Goal: Information Seeking & Learning: Learn about a topic

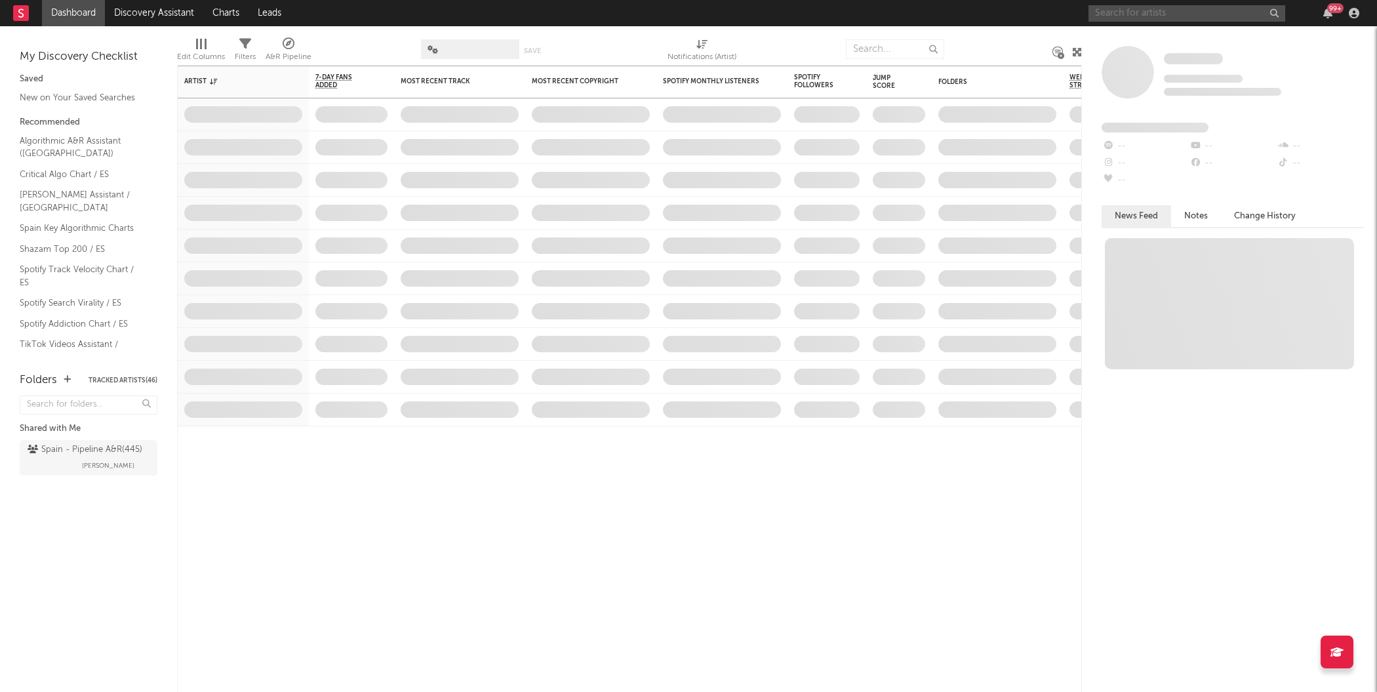
click at [1118, 18] on input "text" at bounding box center [1186, 13] width 197 height 16
type input "d"
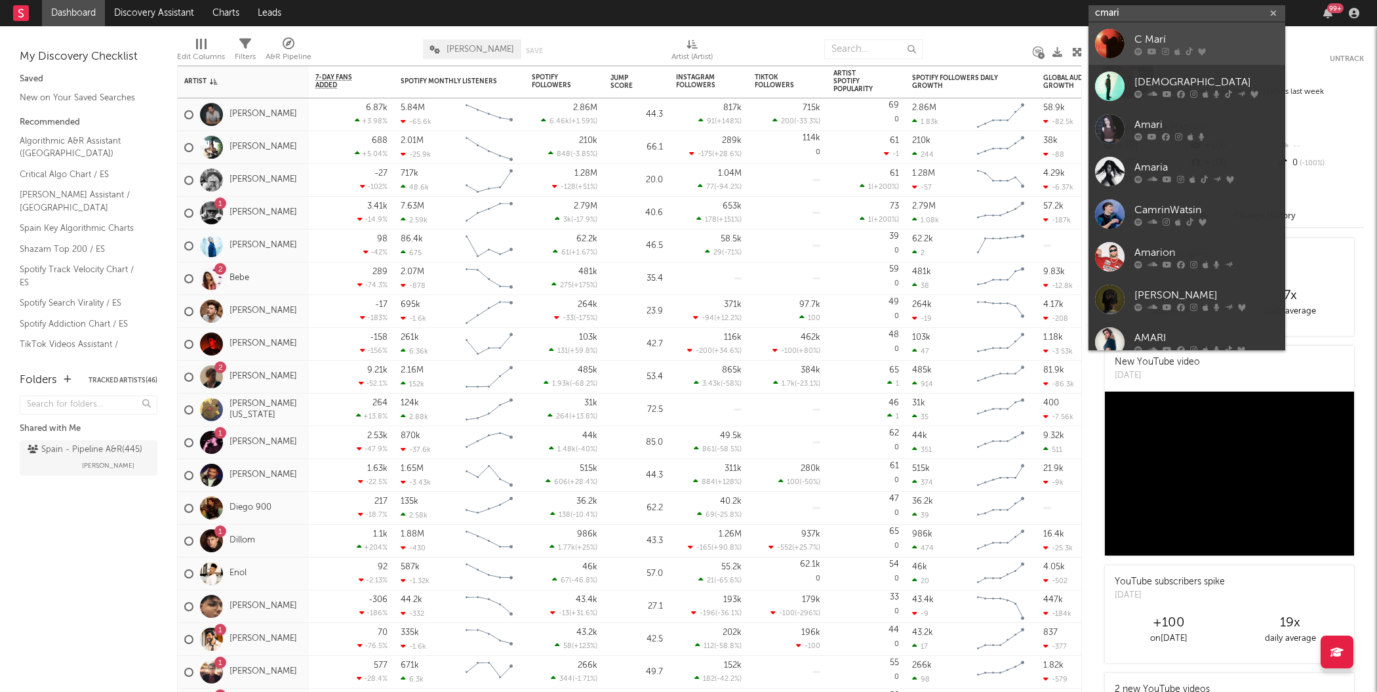
type input "cmari"
click at [1115, 45] on div at bounding box center [1110, 44] width 30 height 30
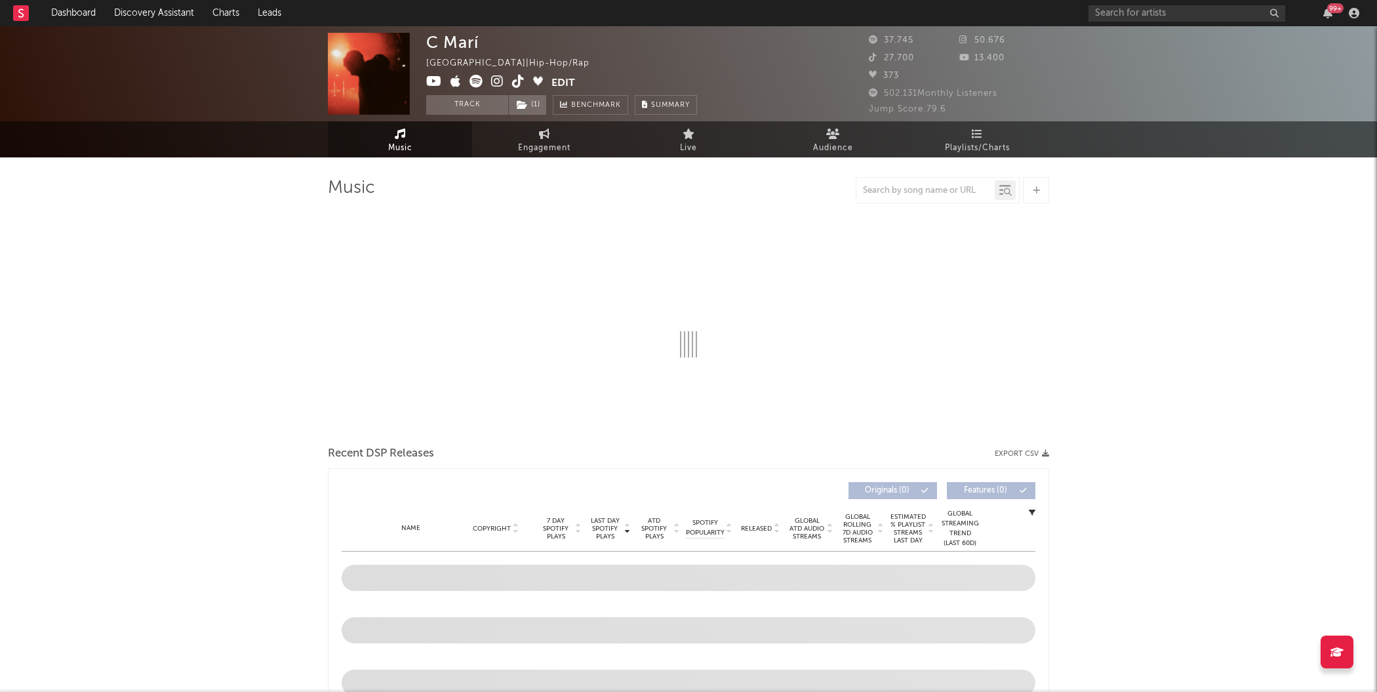
select select "6m"
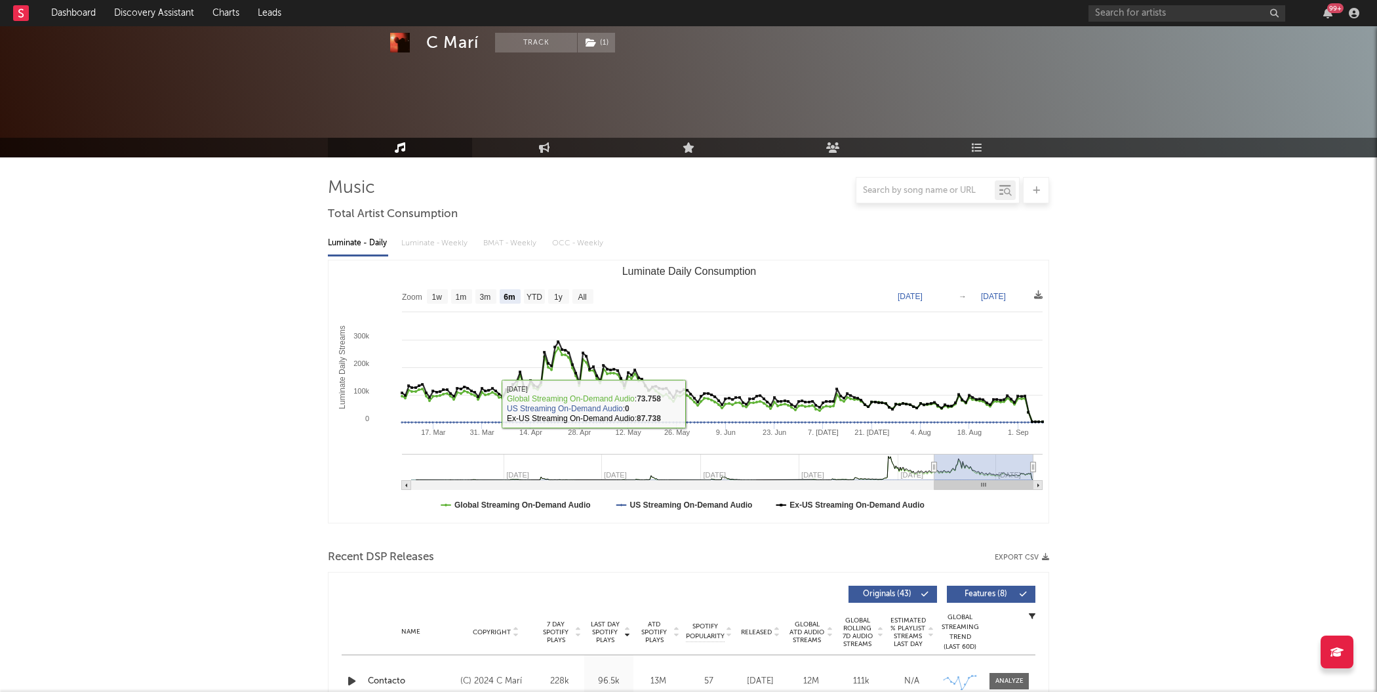
scroll to position [326, 0]
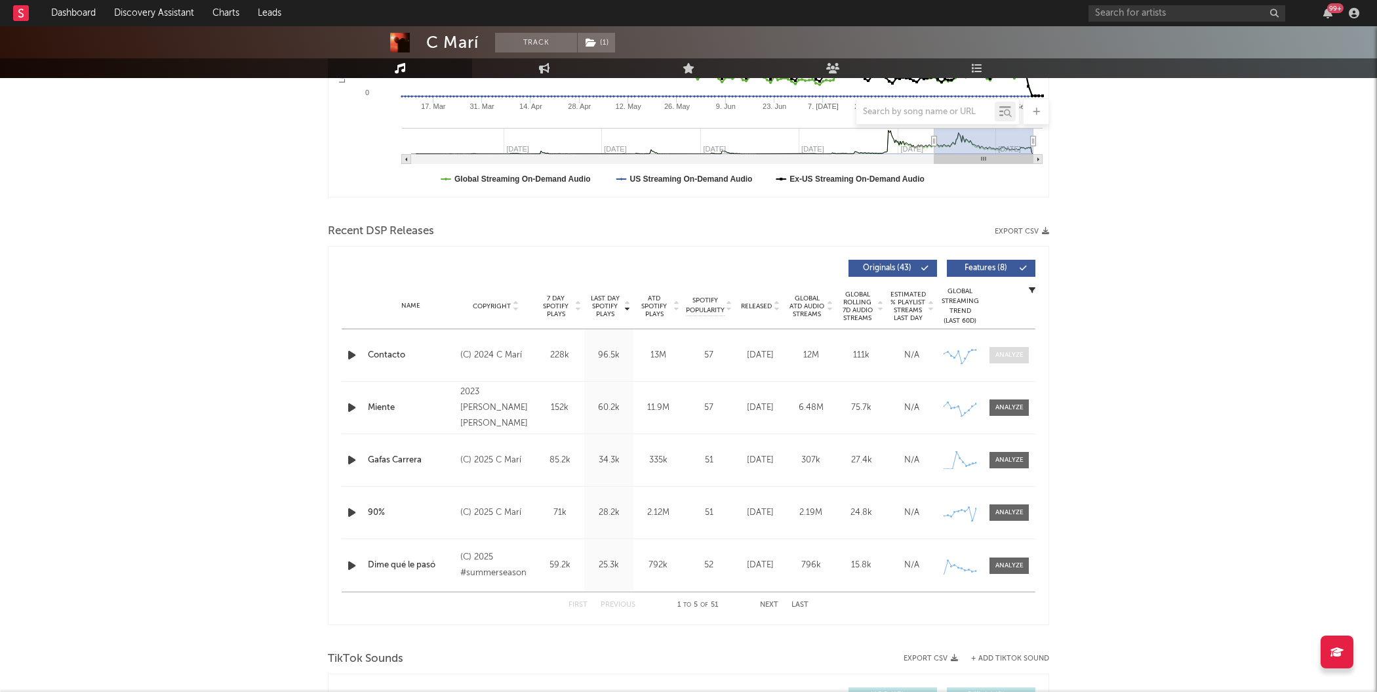
click at [1016, 353] on div at bounding box center [1009, 355] width 28 height 10
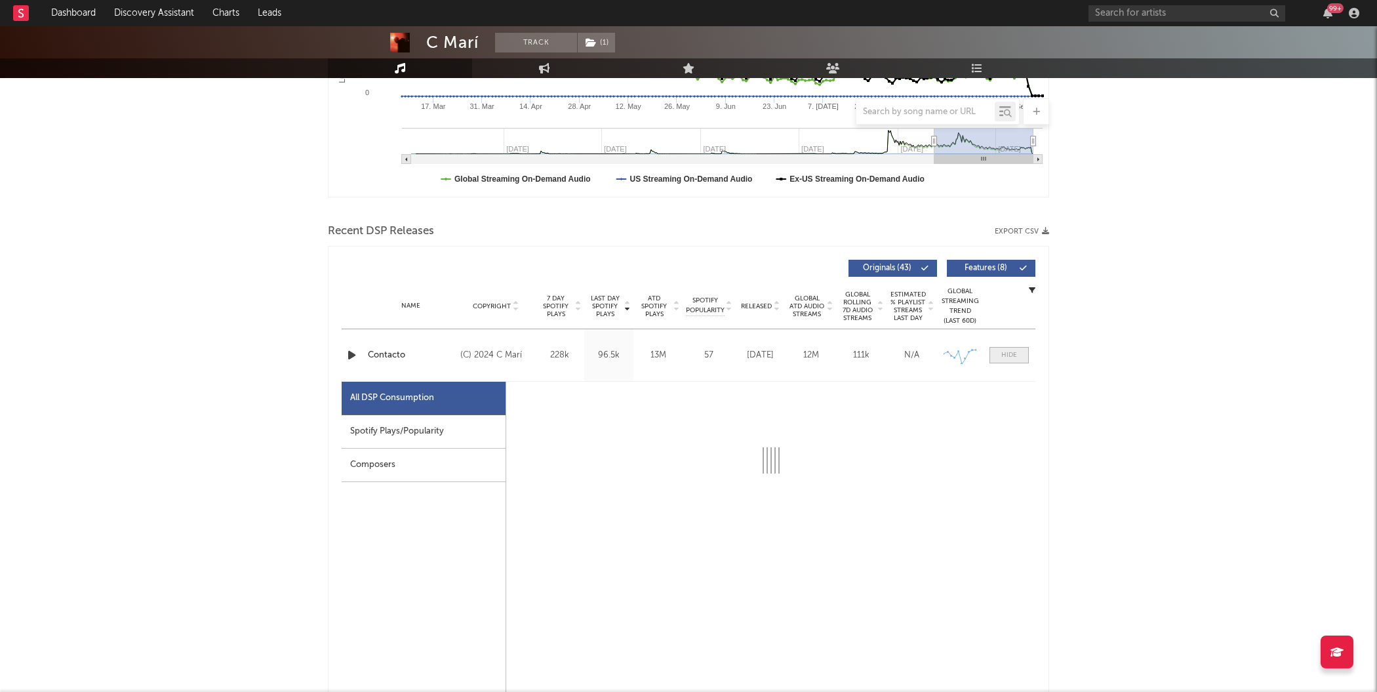
select select "6m"
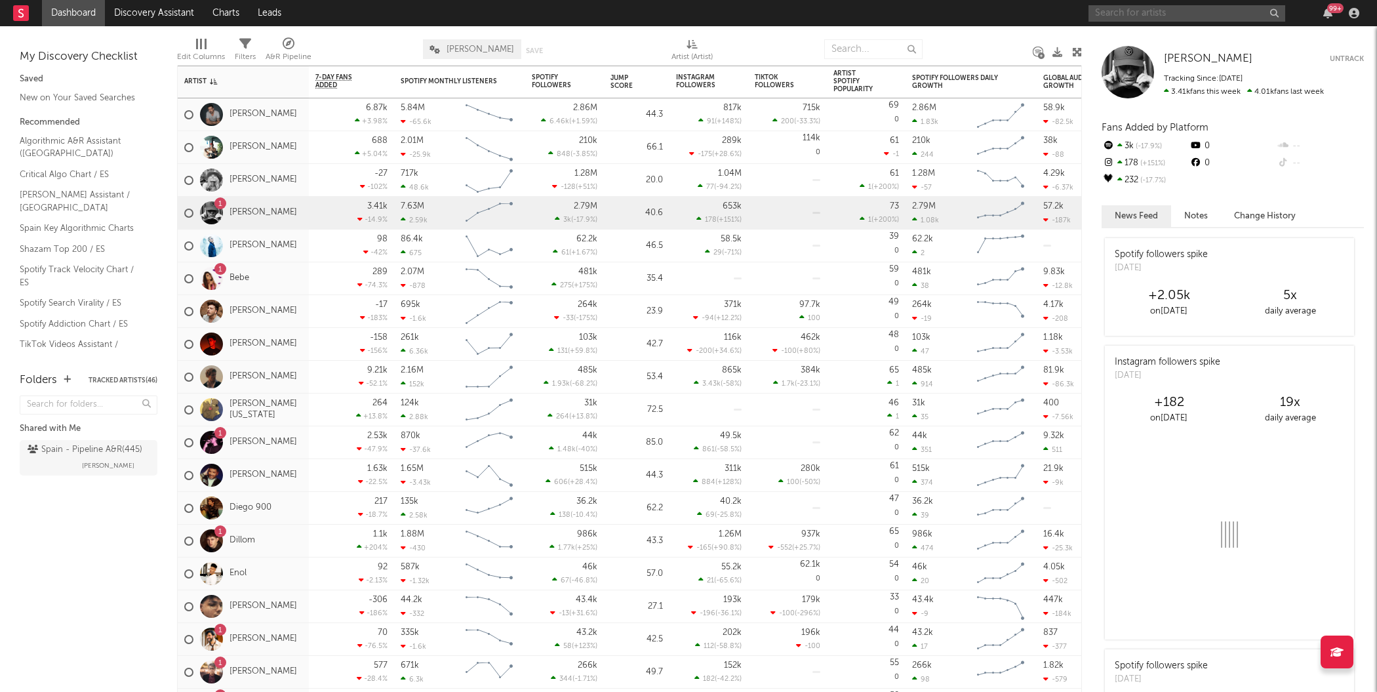
click at [1128, 13] on input "text" at bounding box center [1186, 13] width 197 height 16
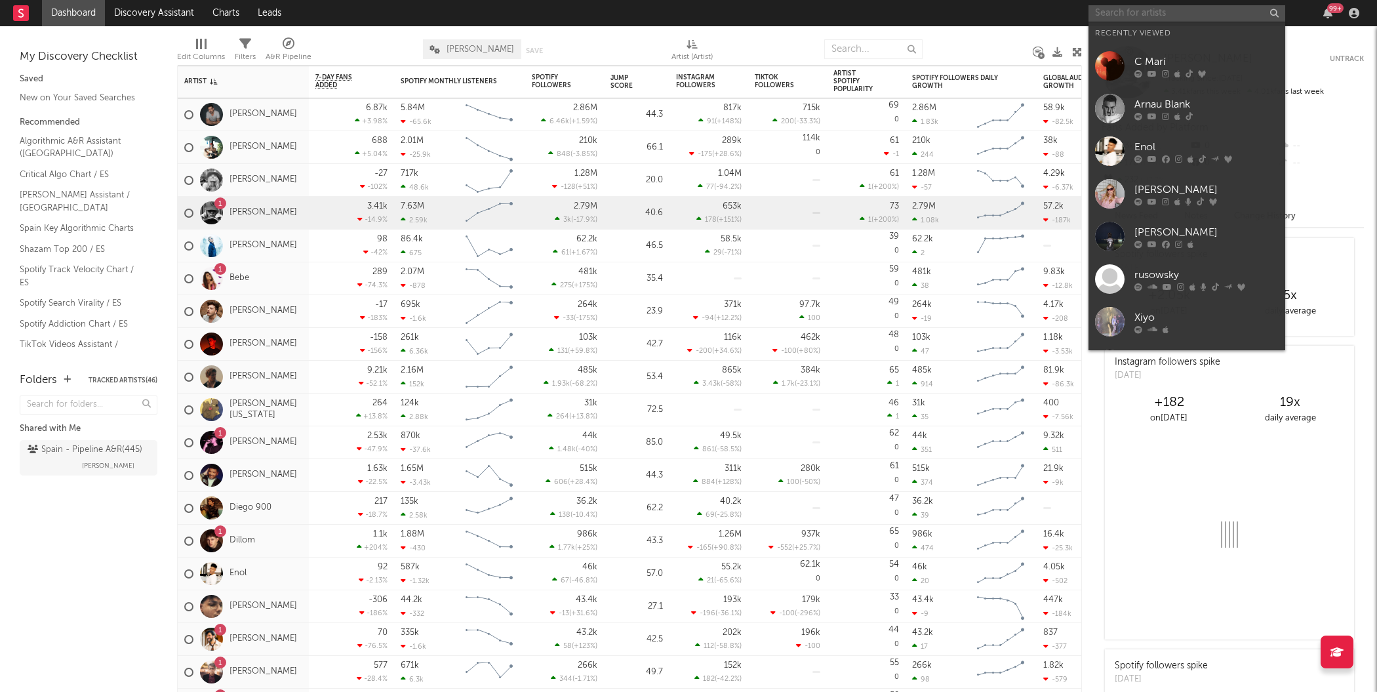
type input "c"
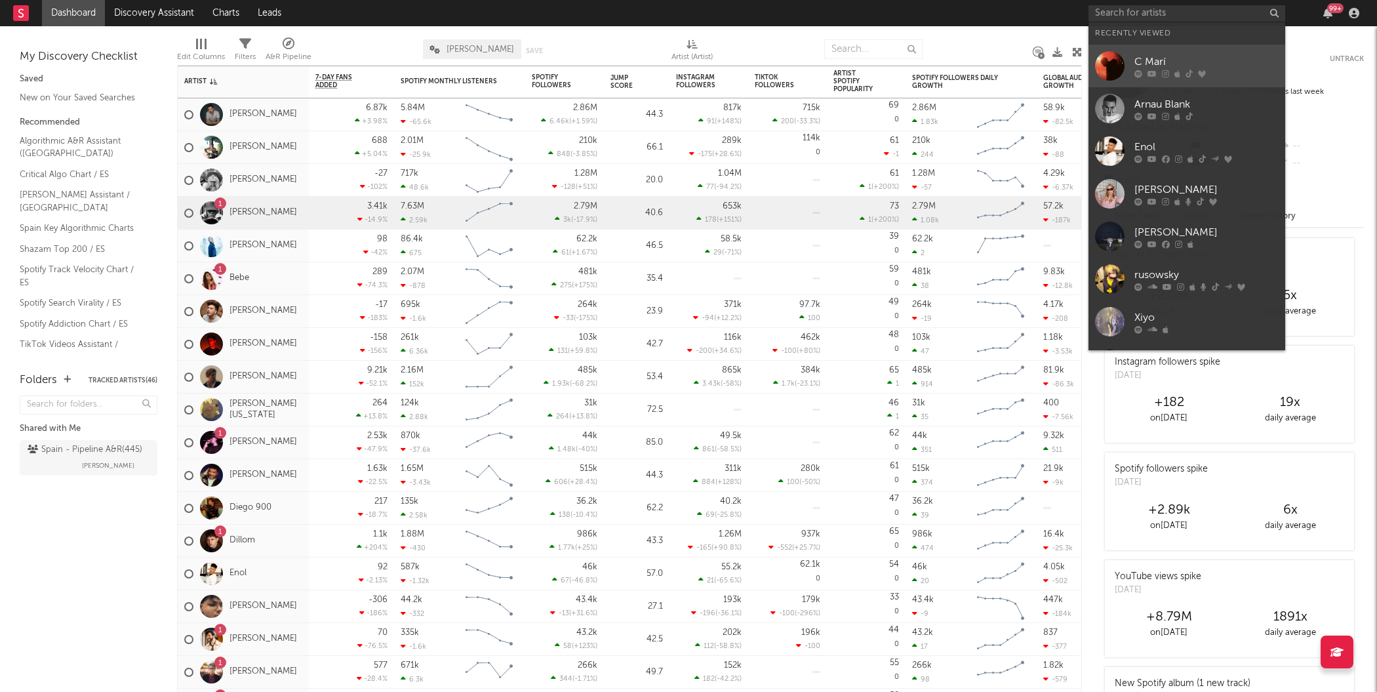
click at [1106, 68] on div at bounding box center [1110, 66] width 30 height 30
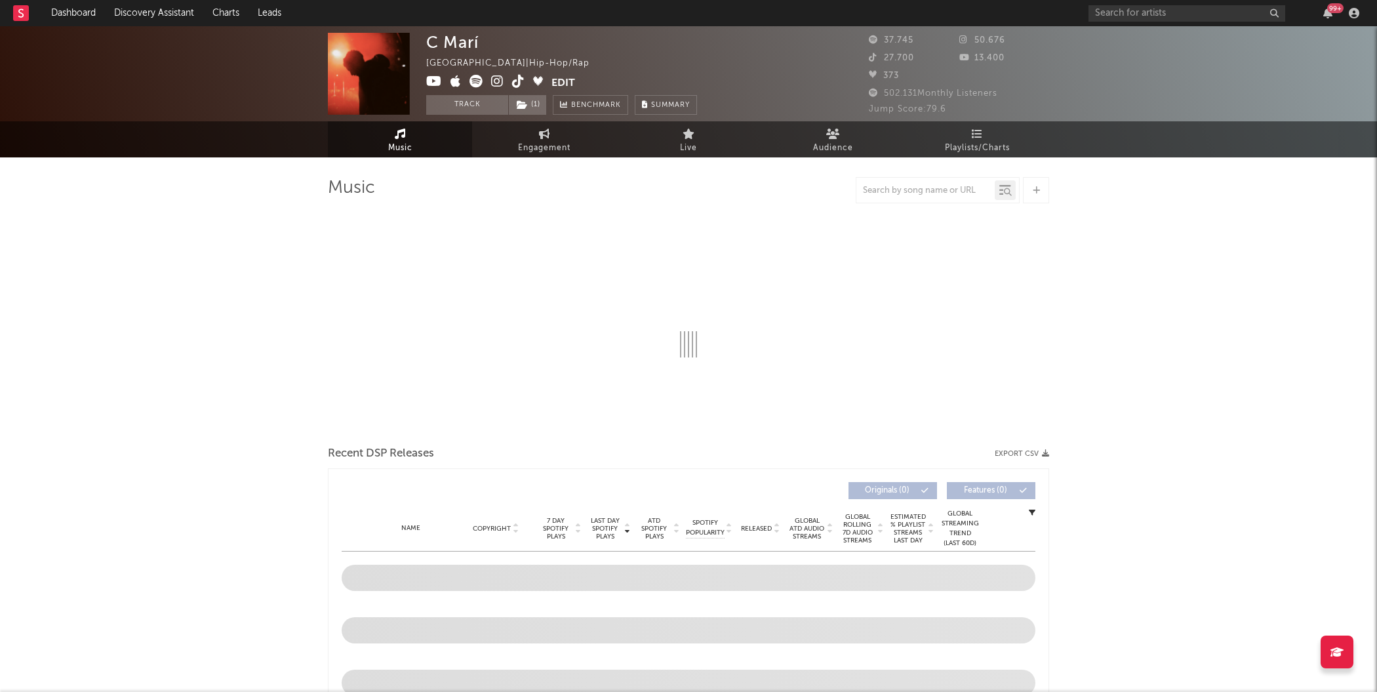
select select "6m"
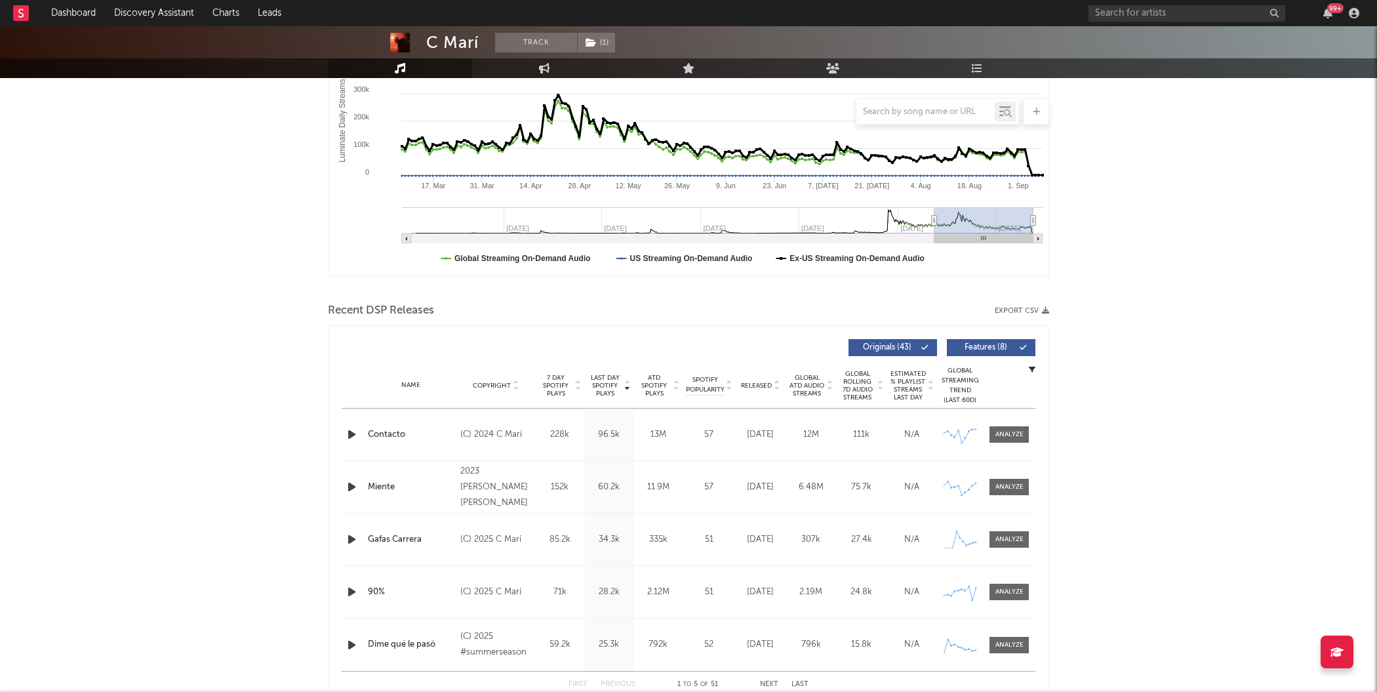
scroll to position [283, 0]
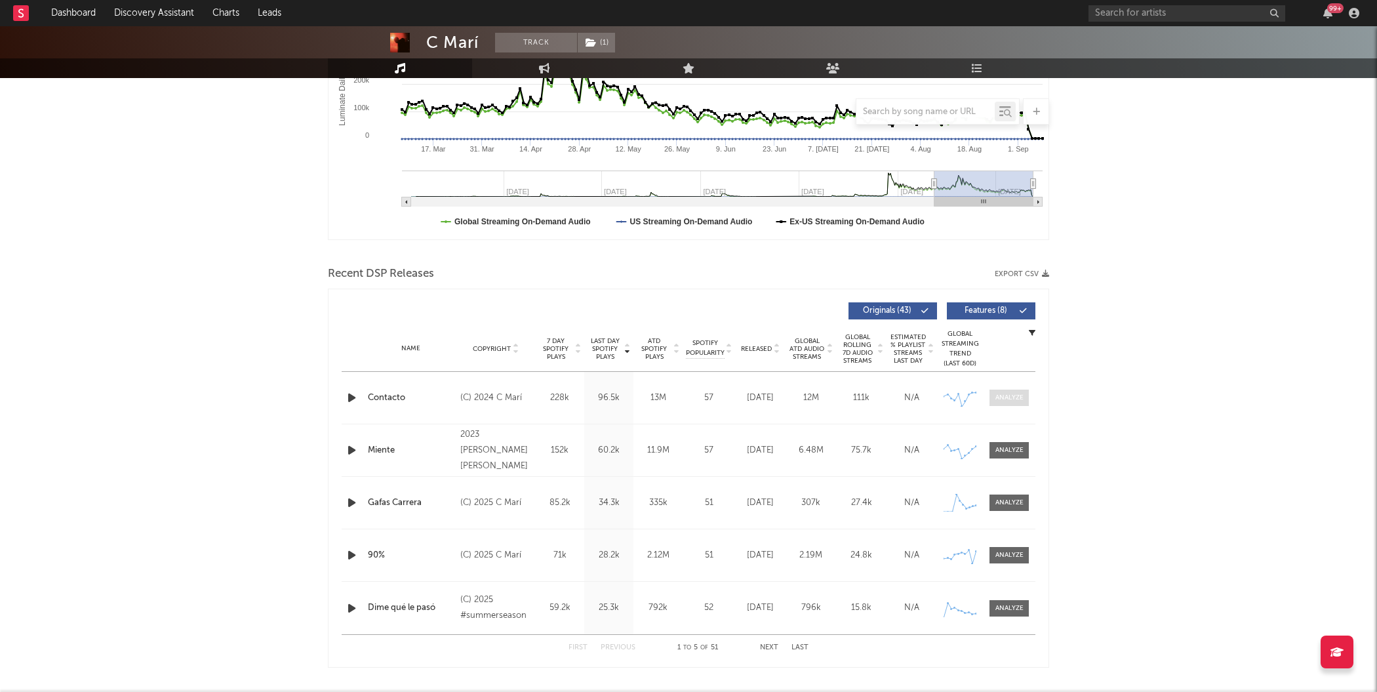
click at [1029, 397] on span at bounding box center [1008, 397] width 39 height 16
select select "6m"
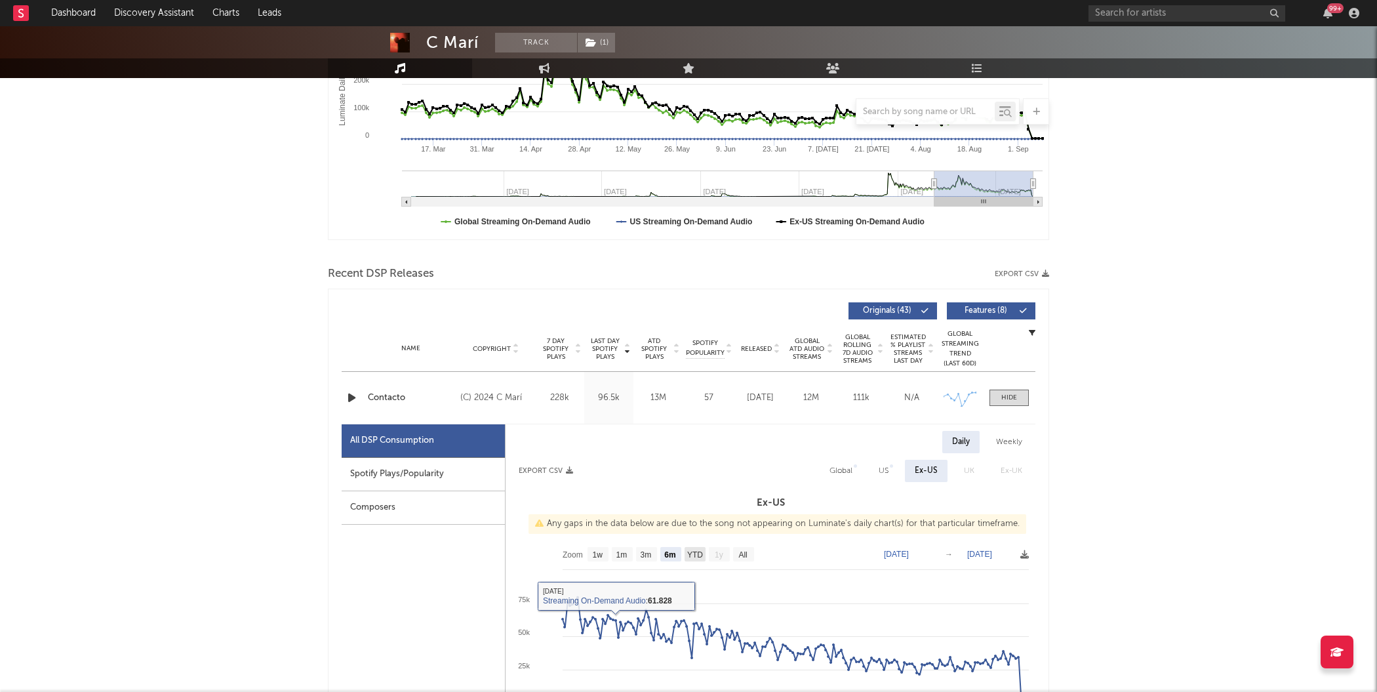
click at [696, 553] on text "YTD" at bounding box center [695, 554] width 16 height 9
select select "YTD"
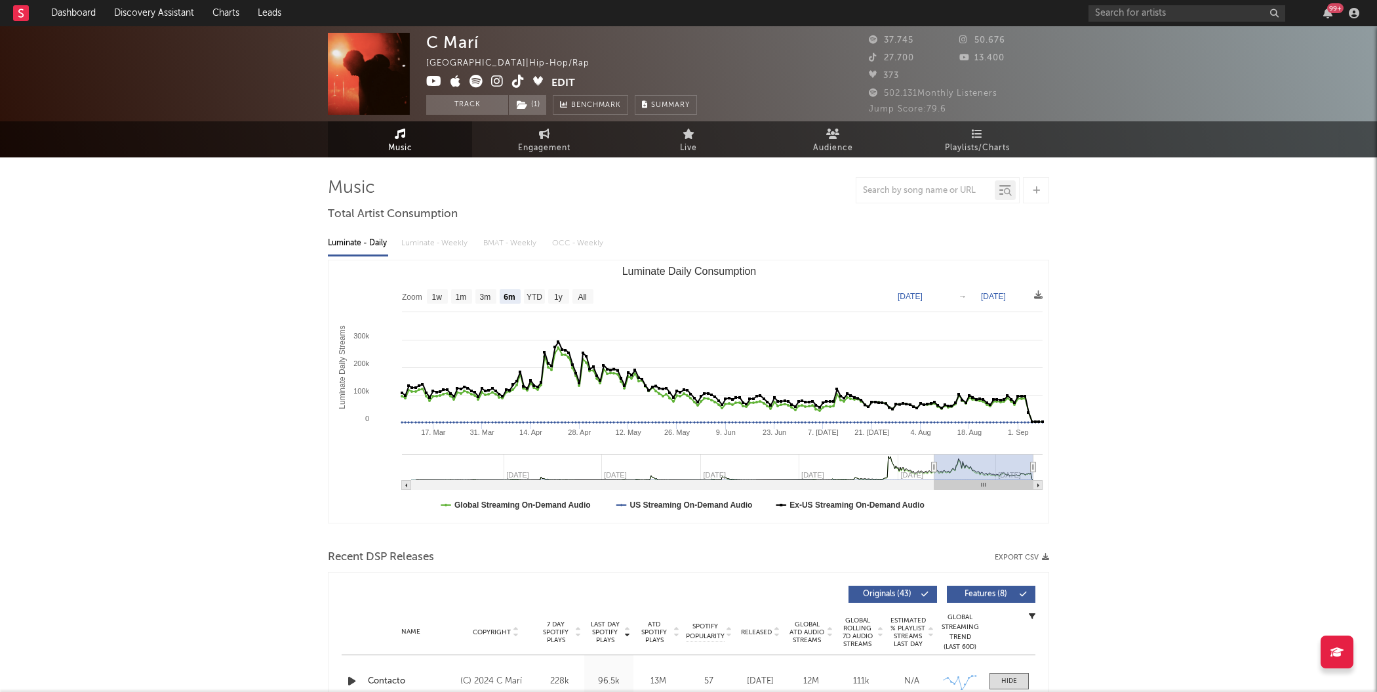
scroll to position [1, 0]
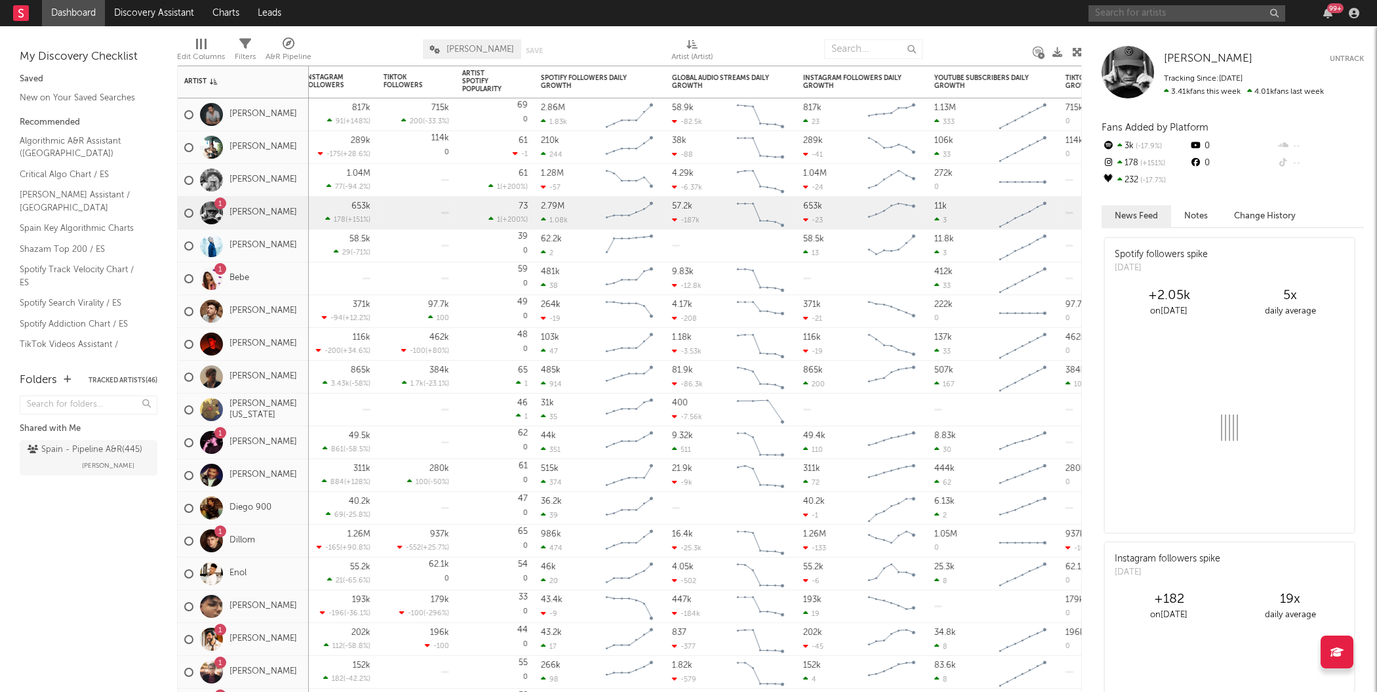
click at [1130, 5] on input "text" at bounding box center [1186, 13] width 197 height 16
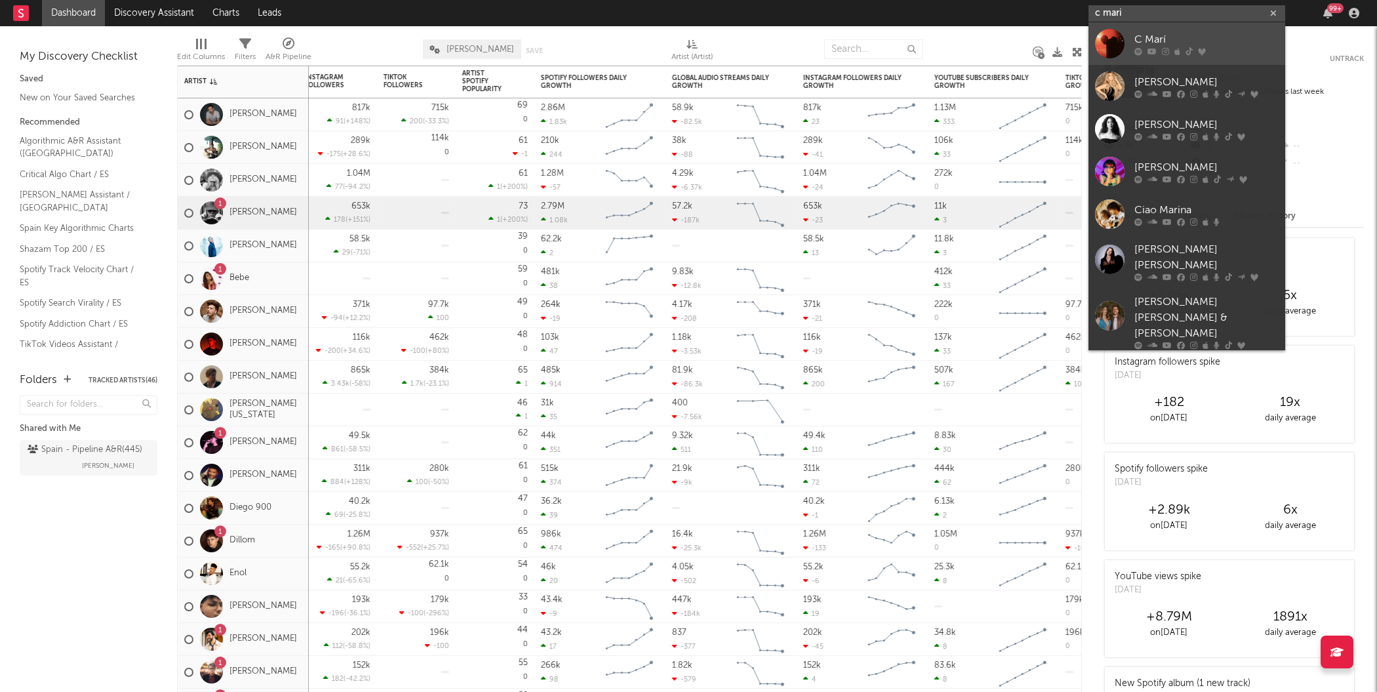
type input "c mari"
click at [1111, 44] on div at bounding box center [1110, 44] width 30 height 30
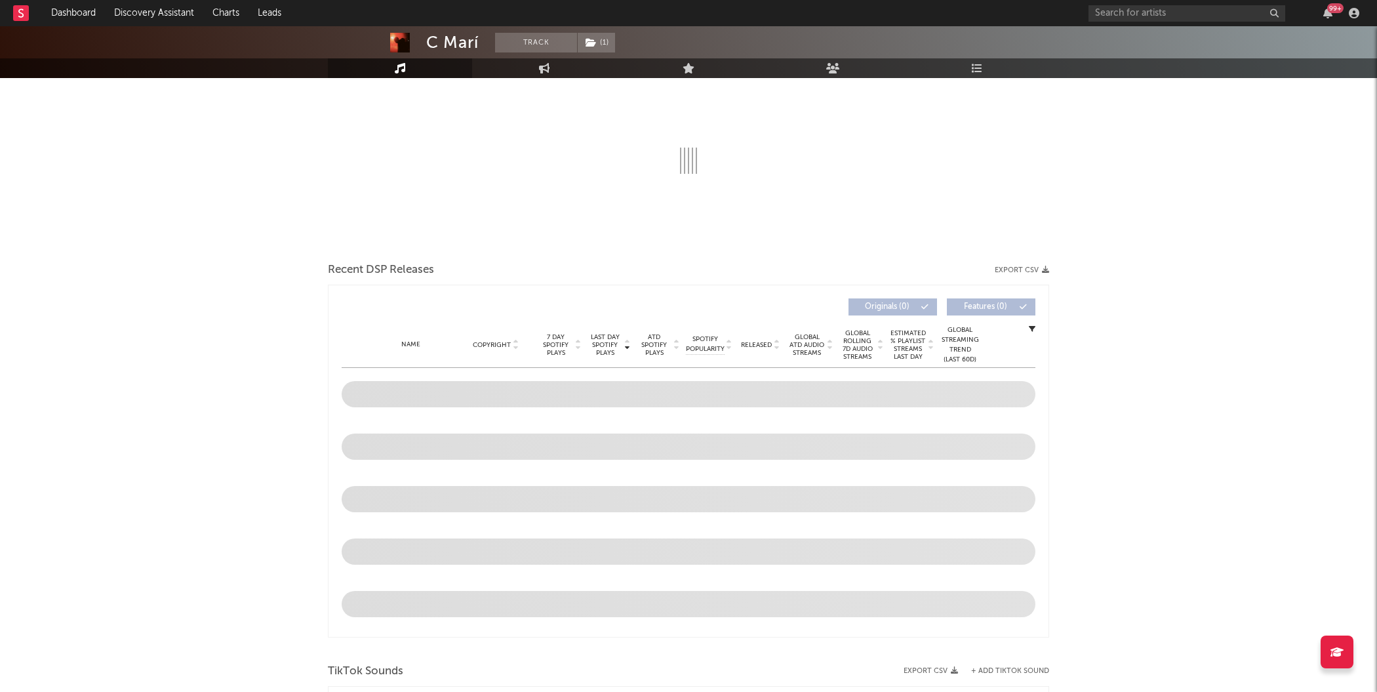
scroll to position [192, 0]
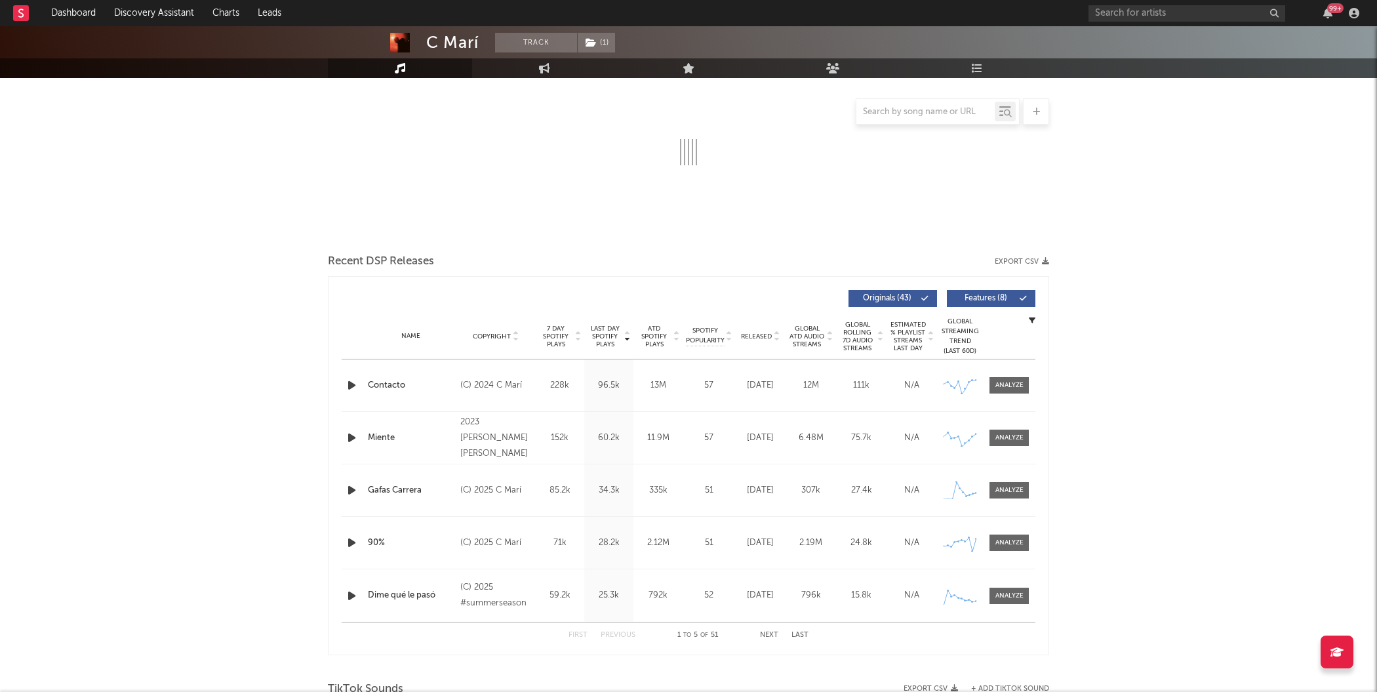
select select "6m"
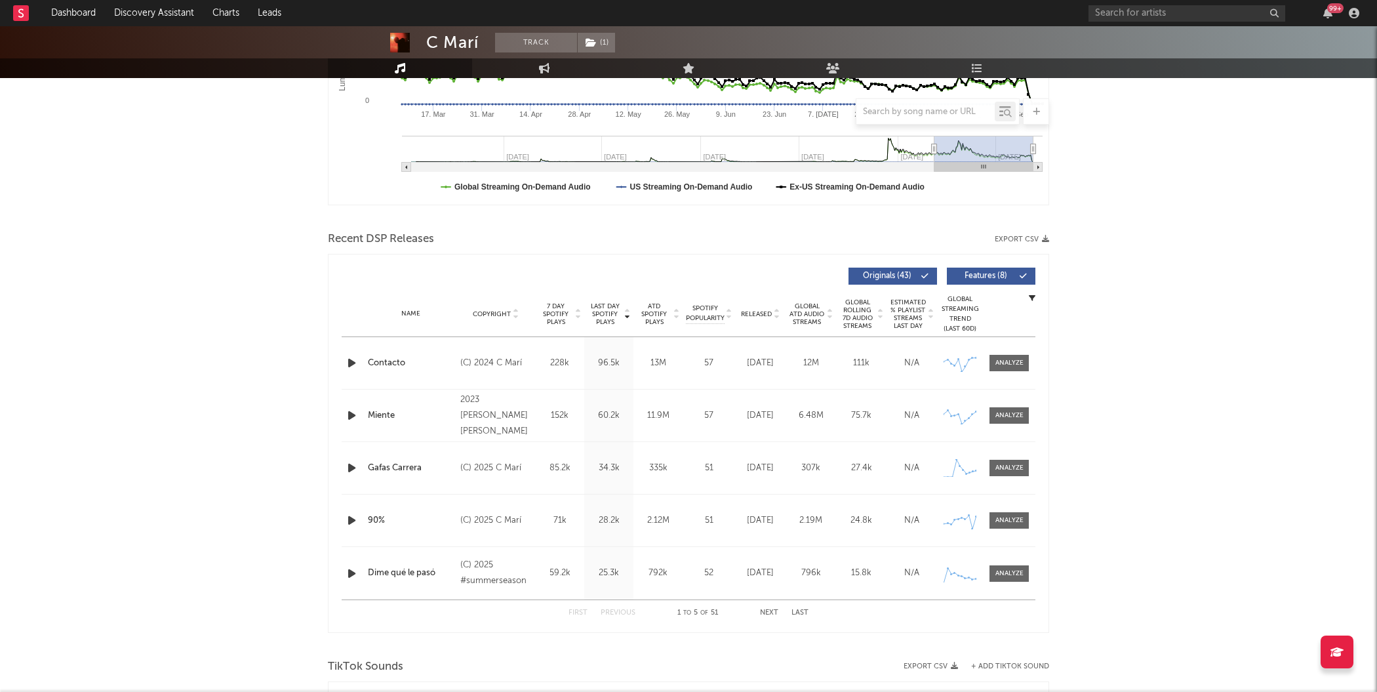
scroll to position [328, 0]
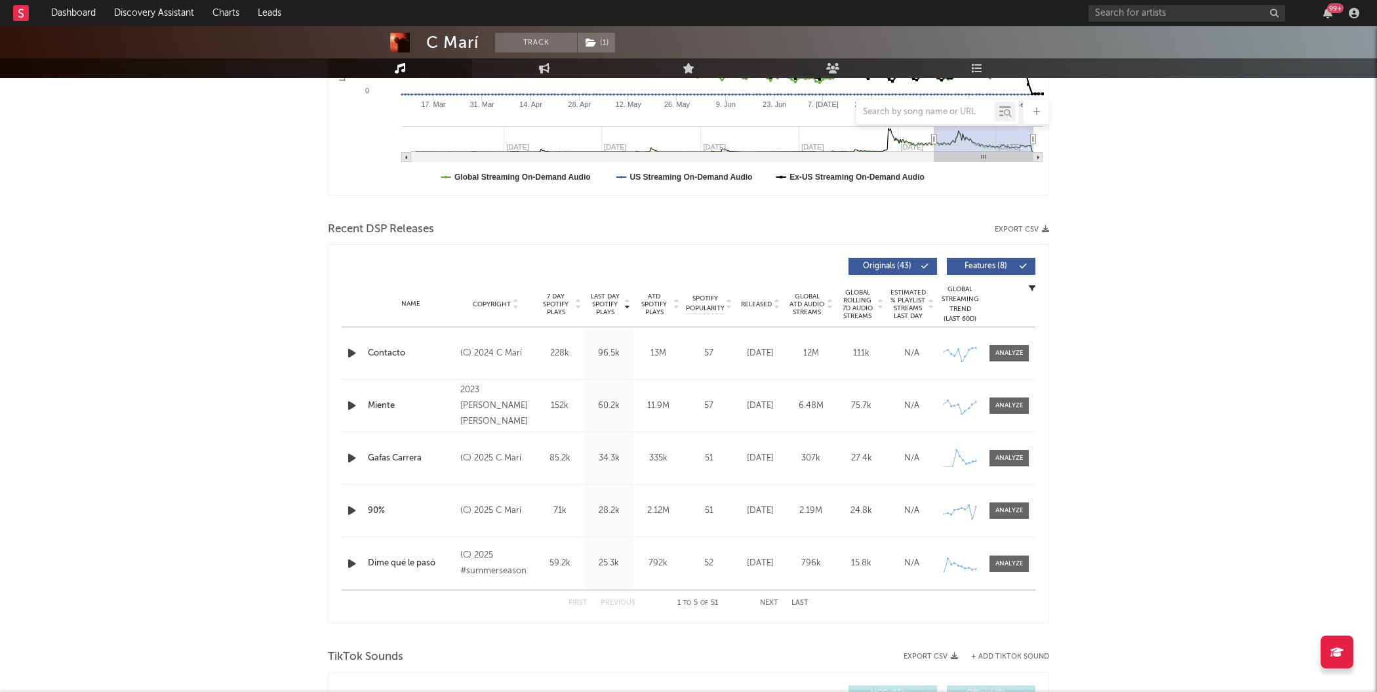
click at [387, 406] on div "Miente" at bounding box center [411, 405] width 86 height 13
click at [382, 350] on div "Contacto" at bounding box center [411, 353] width 86 height 13
click at [1008, 456] on div at bounding box center [1009, 458] width 28 height 10
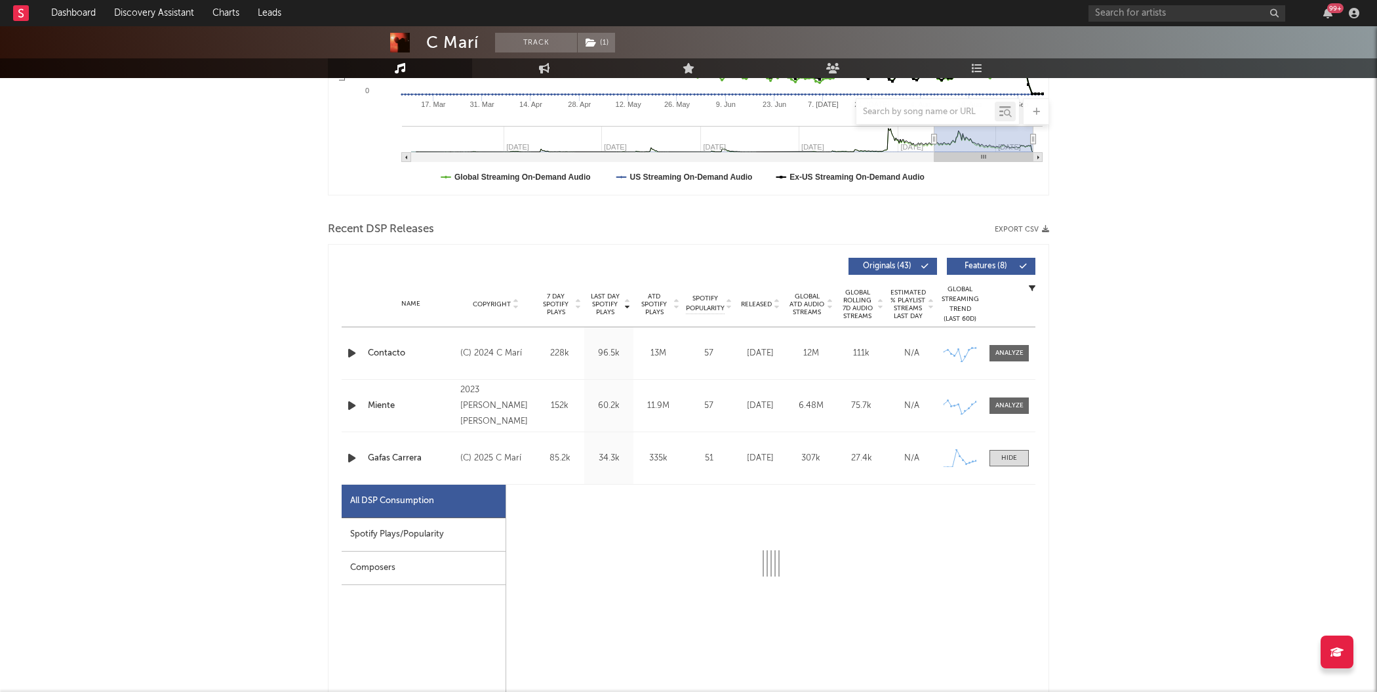
select select "1w"
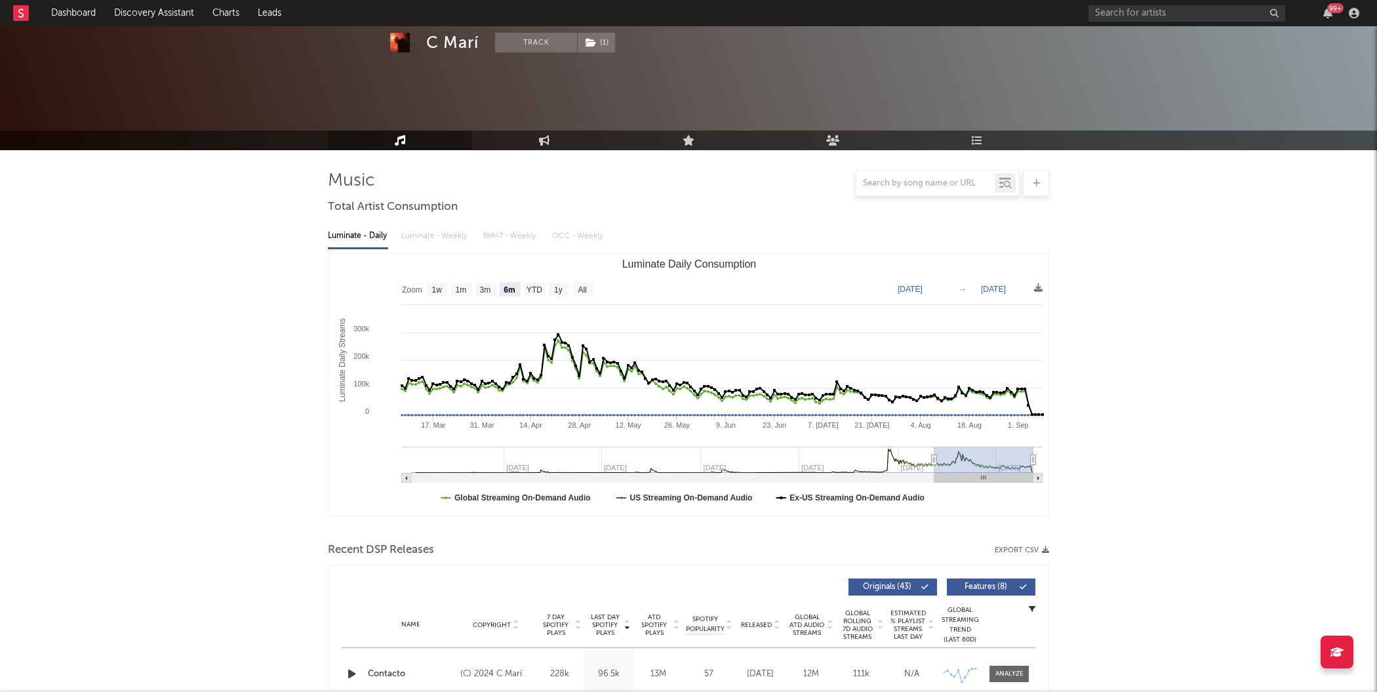
scroll to position [0, 0]
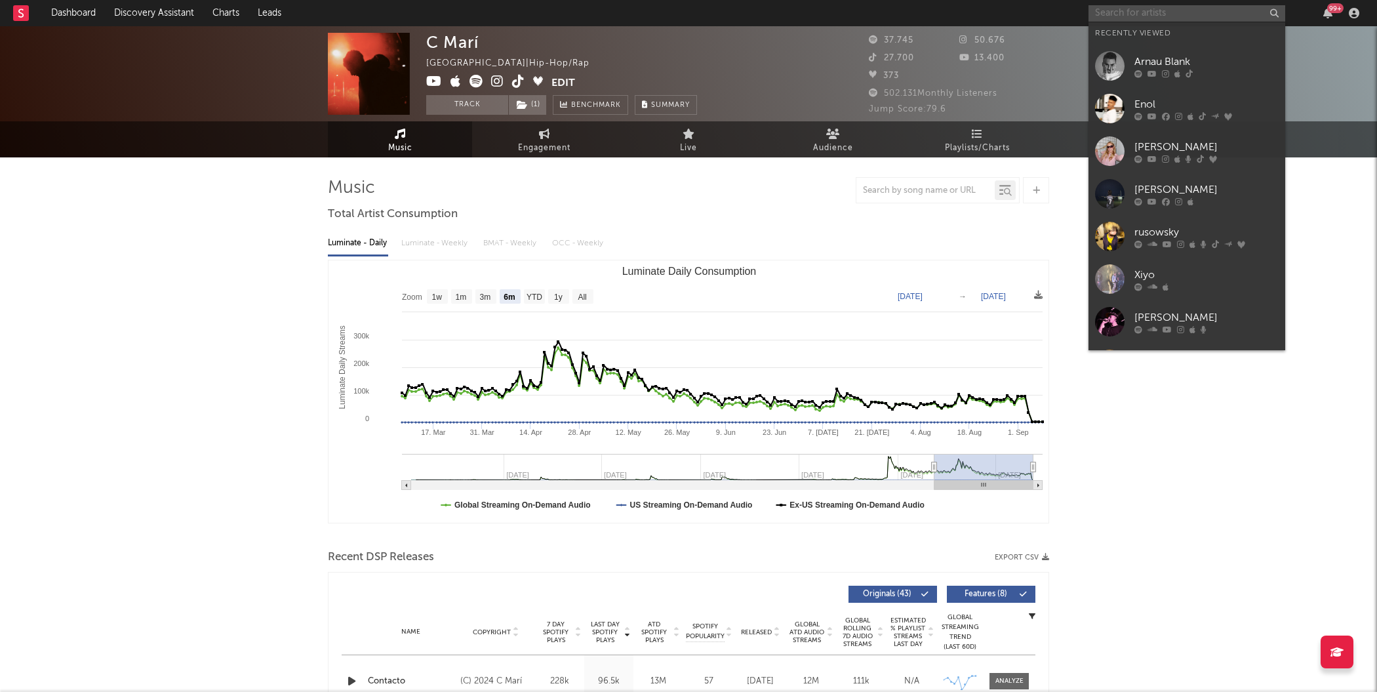
click at [1119, 6] on input "text" at bounding box center [1186, 13] width 197 height 16
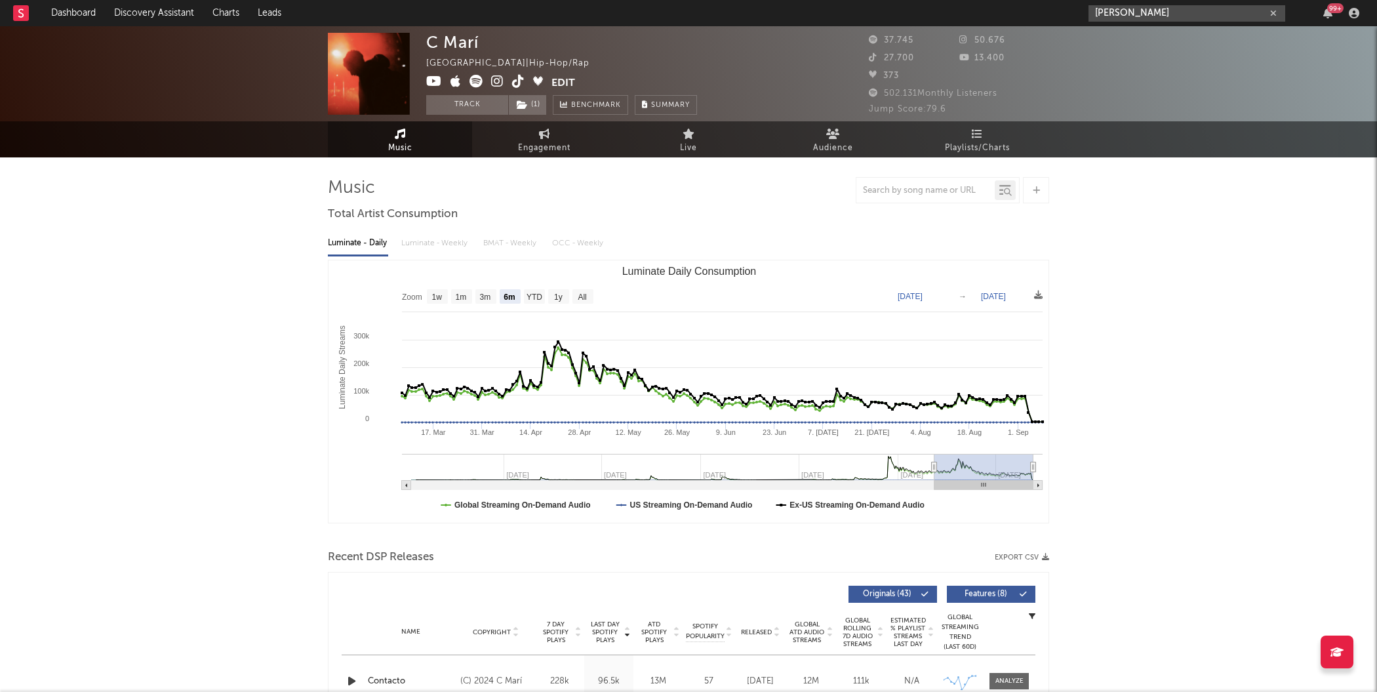
type input "[PERSON_NAME]"
click at [1160, 19] on input "[PERSON_NAME]" at bounding box center [1186, 13] width 197 height 16
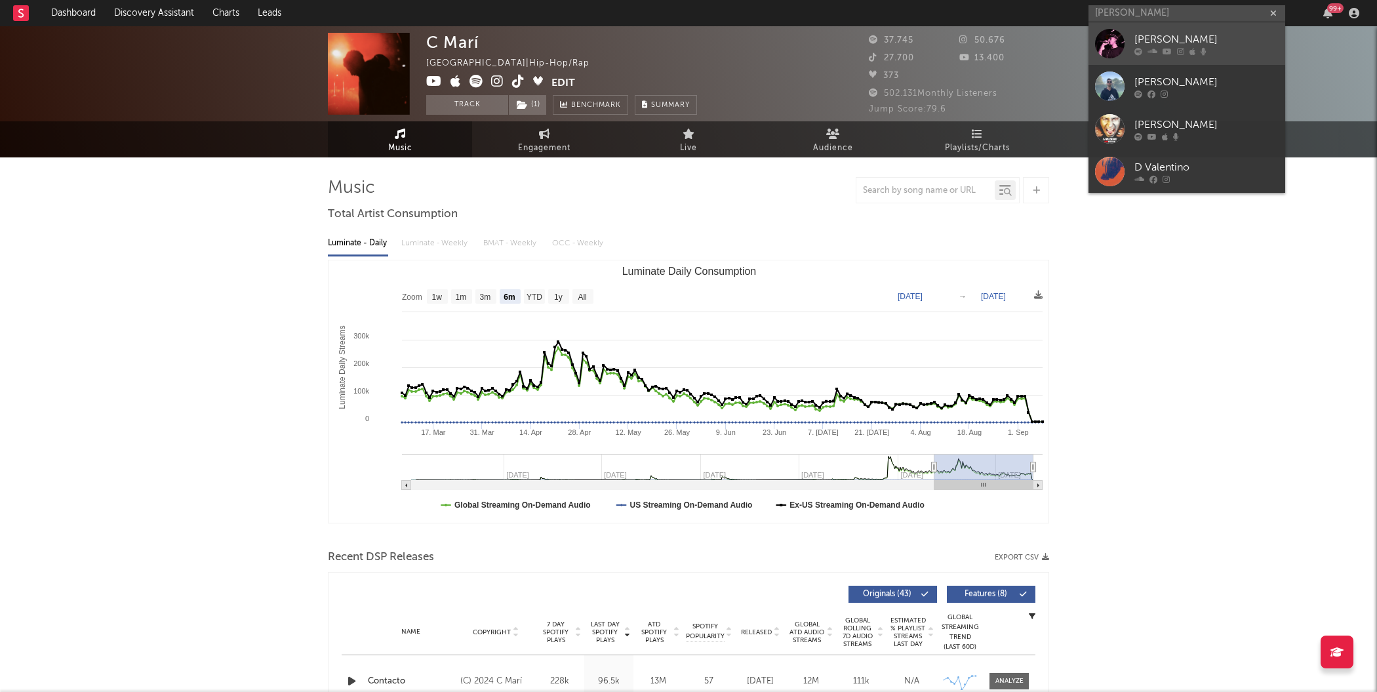
click at [1113, 43] on div at bounding box center [1110, 44] width 30 height 30
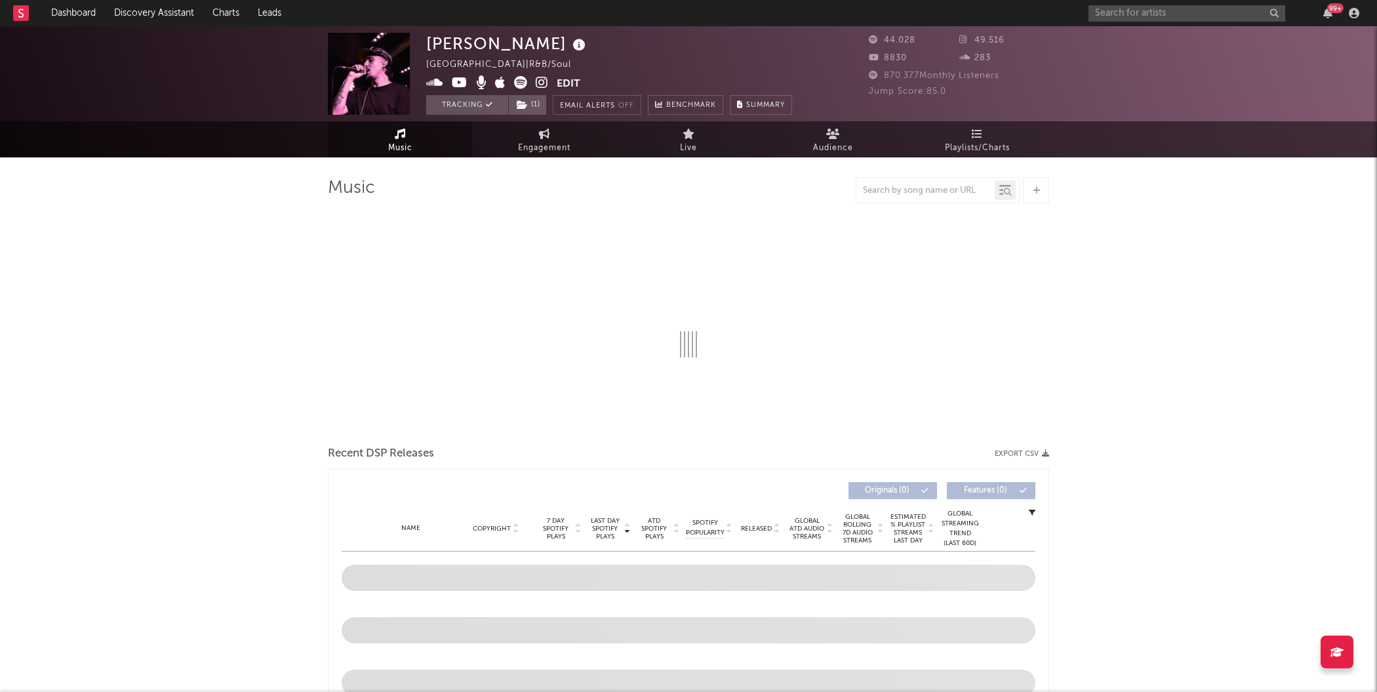
select select "6m"
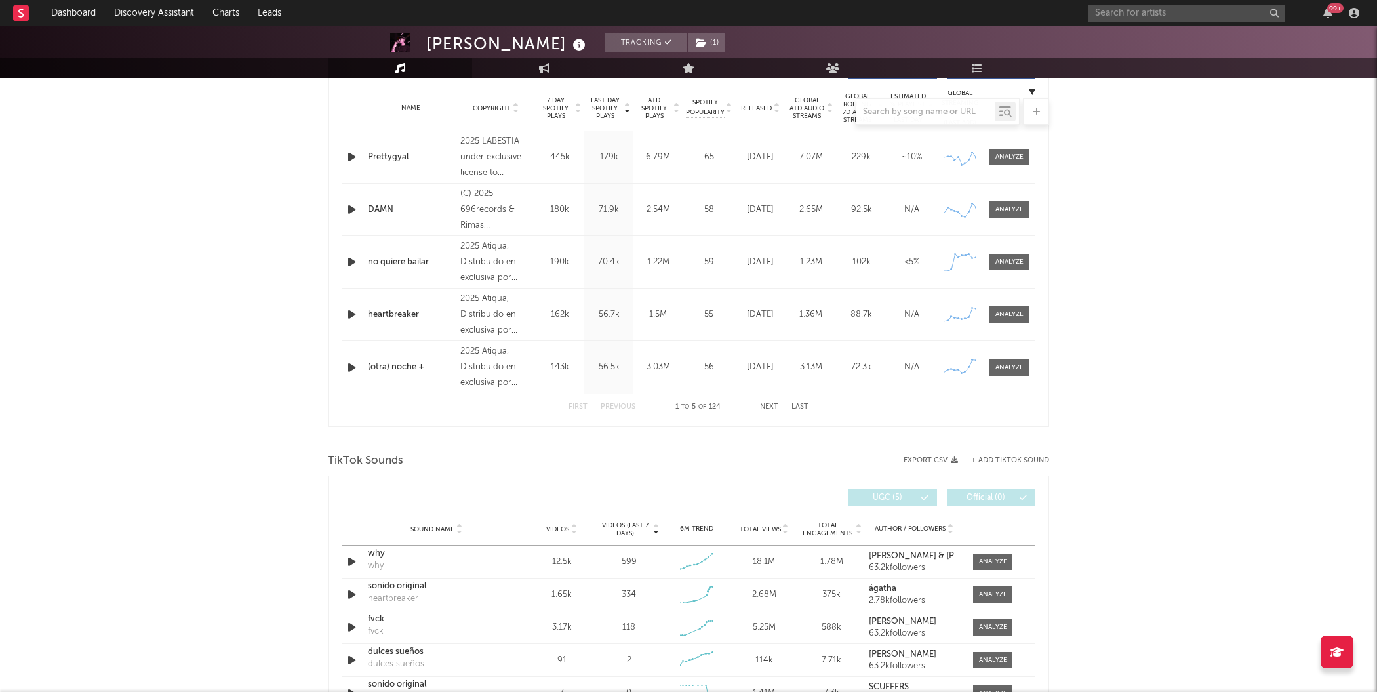
scroll to position [340, 0]
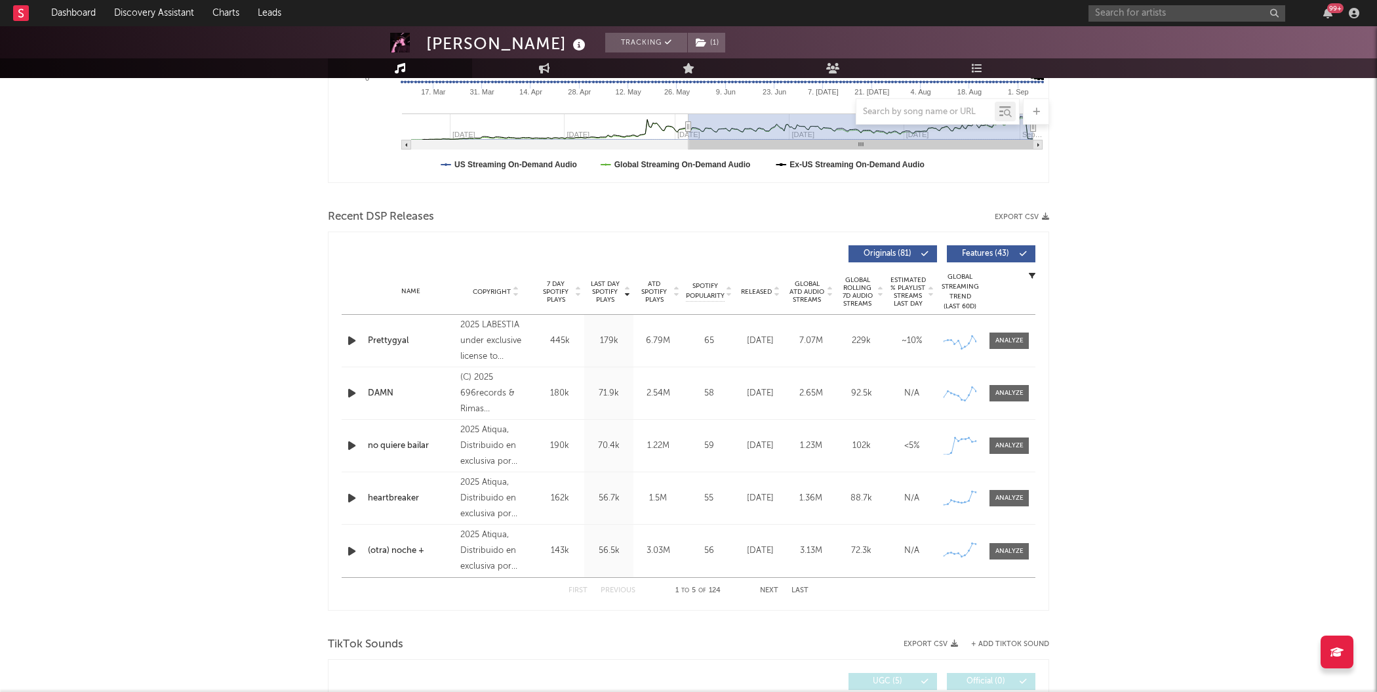
click at [651, 338] on div "6.79M" at bounding box center [658, 340] width 43 height 13
click at [658, 298] on span "ATD Spotify Plays" at bounding box center [654, 292] width 35 height 24
click at [821, 391] on div "5.46M" at bounding box center [811, 393] width 44 height 13
